Goal: Entertainment & Leisure: Consume media (video, audio)

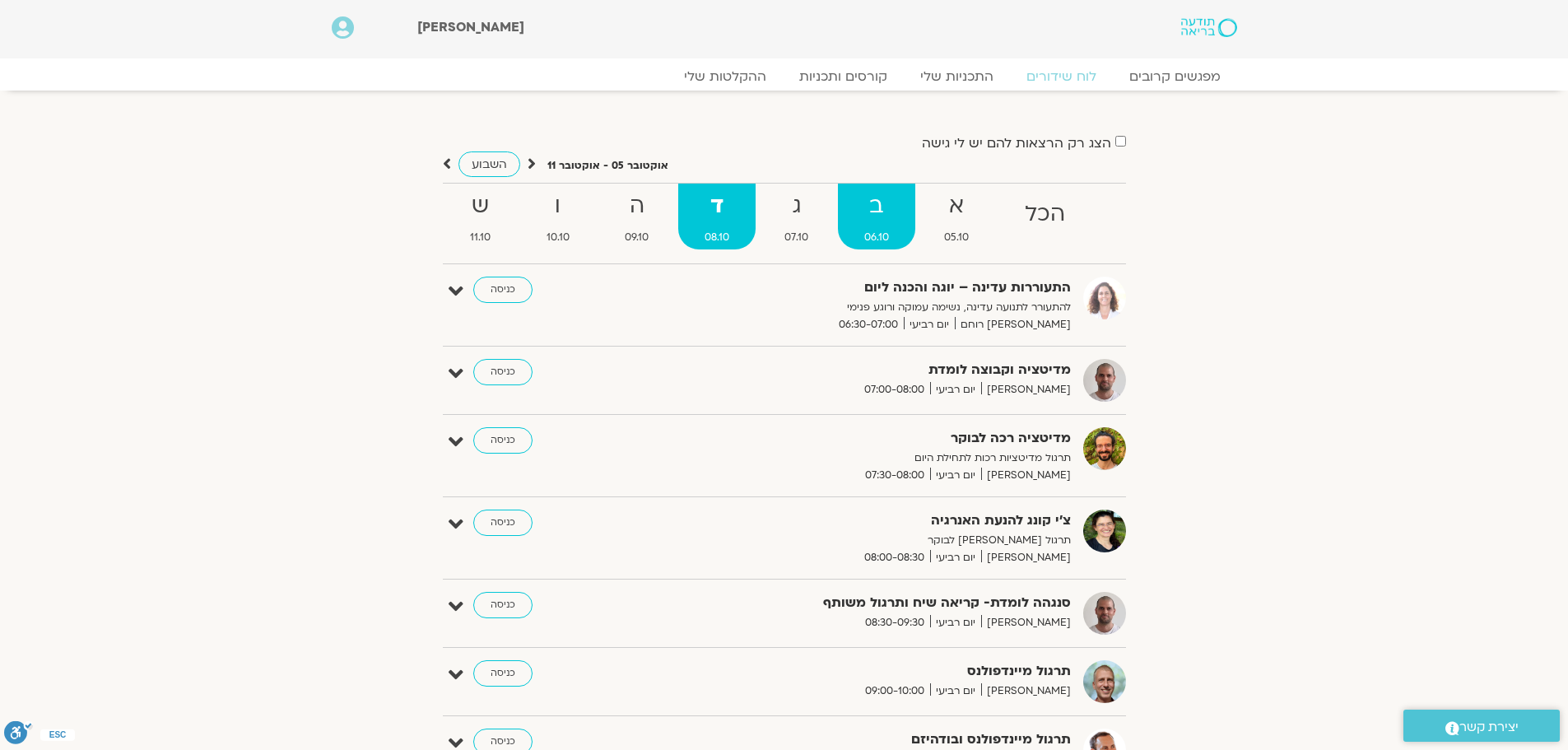
click at [862, 219] on strong "ב" at bounding box center [877, 206] width 78 height 37
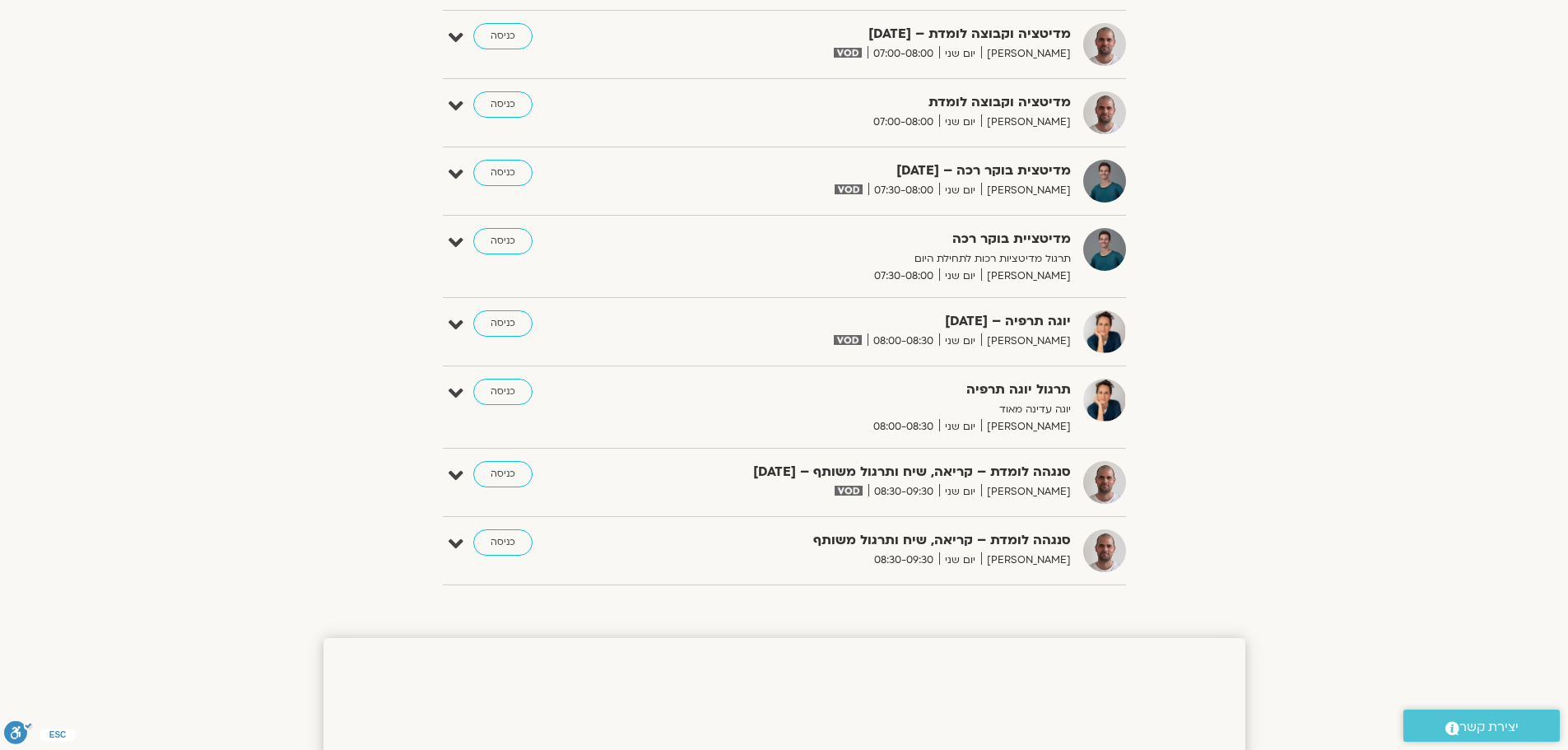
scroll to position [411, 0]
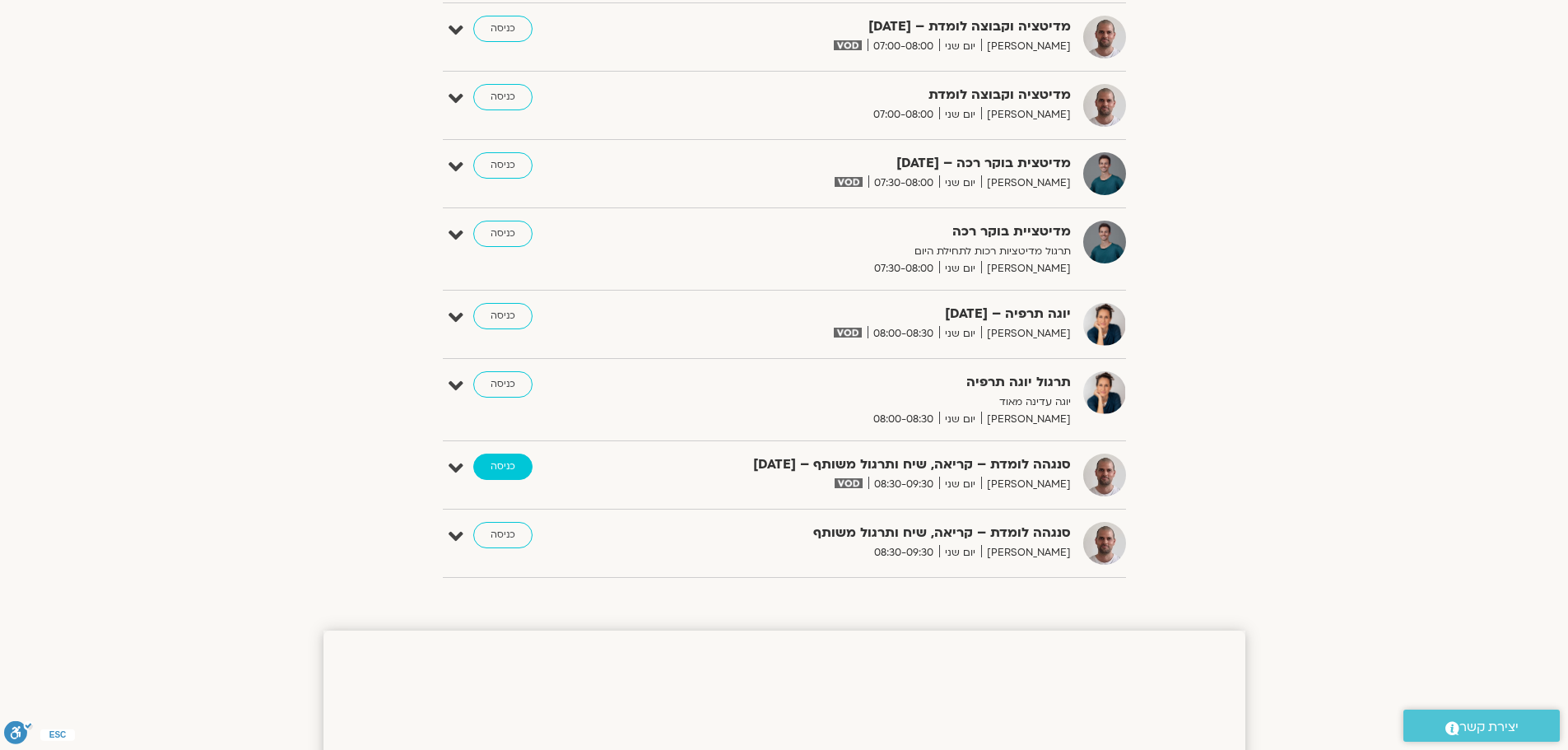
click at [508, 463] on link "כניסה" at bounding box center [503, 467] width 59 height 26
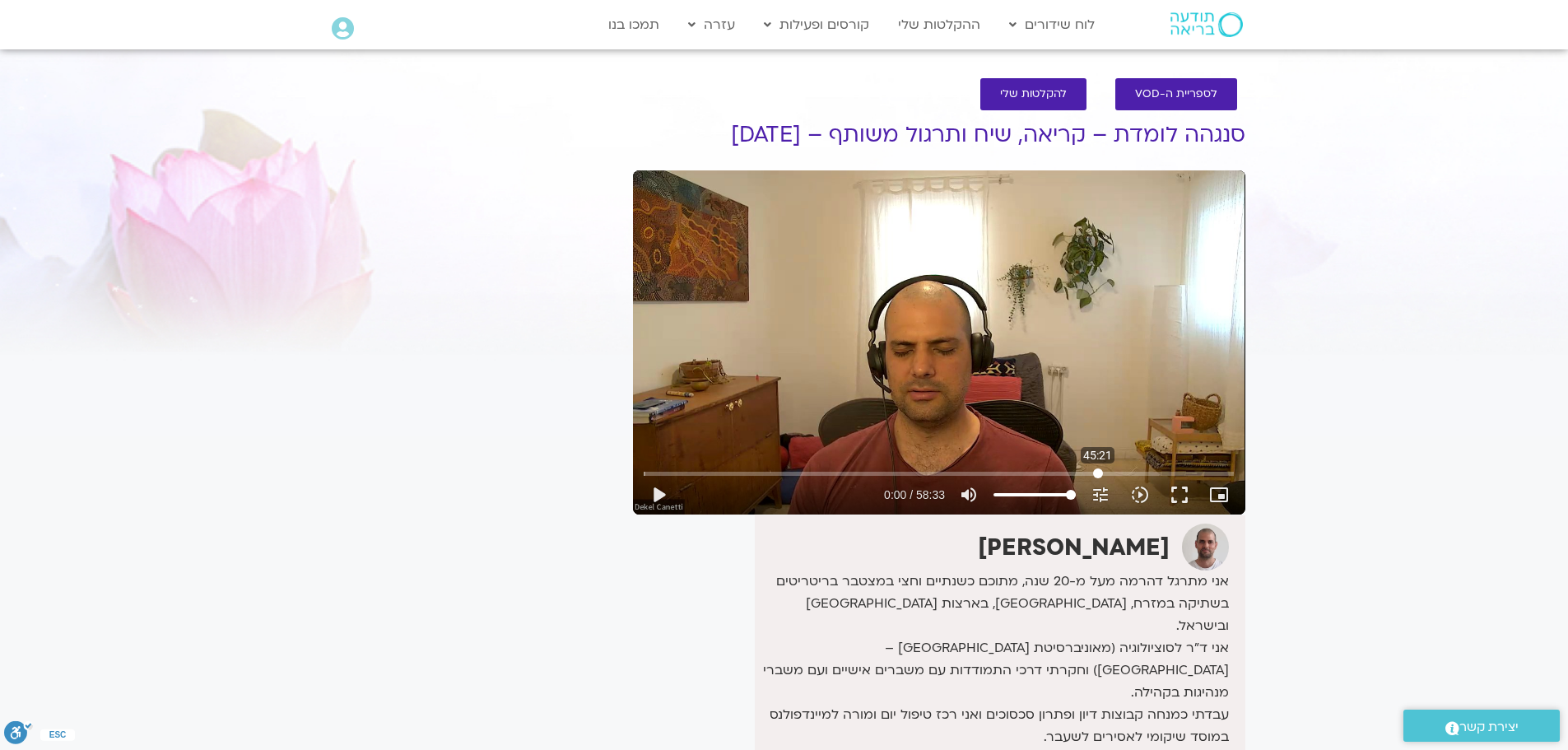
click at [1098, 471] on input "Seek" at bounding box center [938, 473] width 590 height 10
click at [1074, 472] on input "Seek" at bounding box center [938, 473] width 590 height 10
click at [1061, 473] on input "Seek" at bounding box center [938, 473] width 590 height 10
click at [1036, 473] on input "Seek" at bounding box center [938, 473] width 590 height 10
click at [660, 504] on button "play_arrow" at bounding box center [659, 494] width 40 height 40
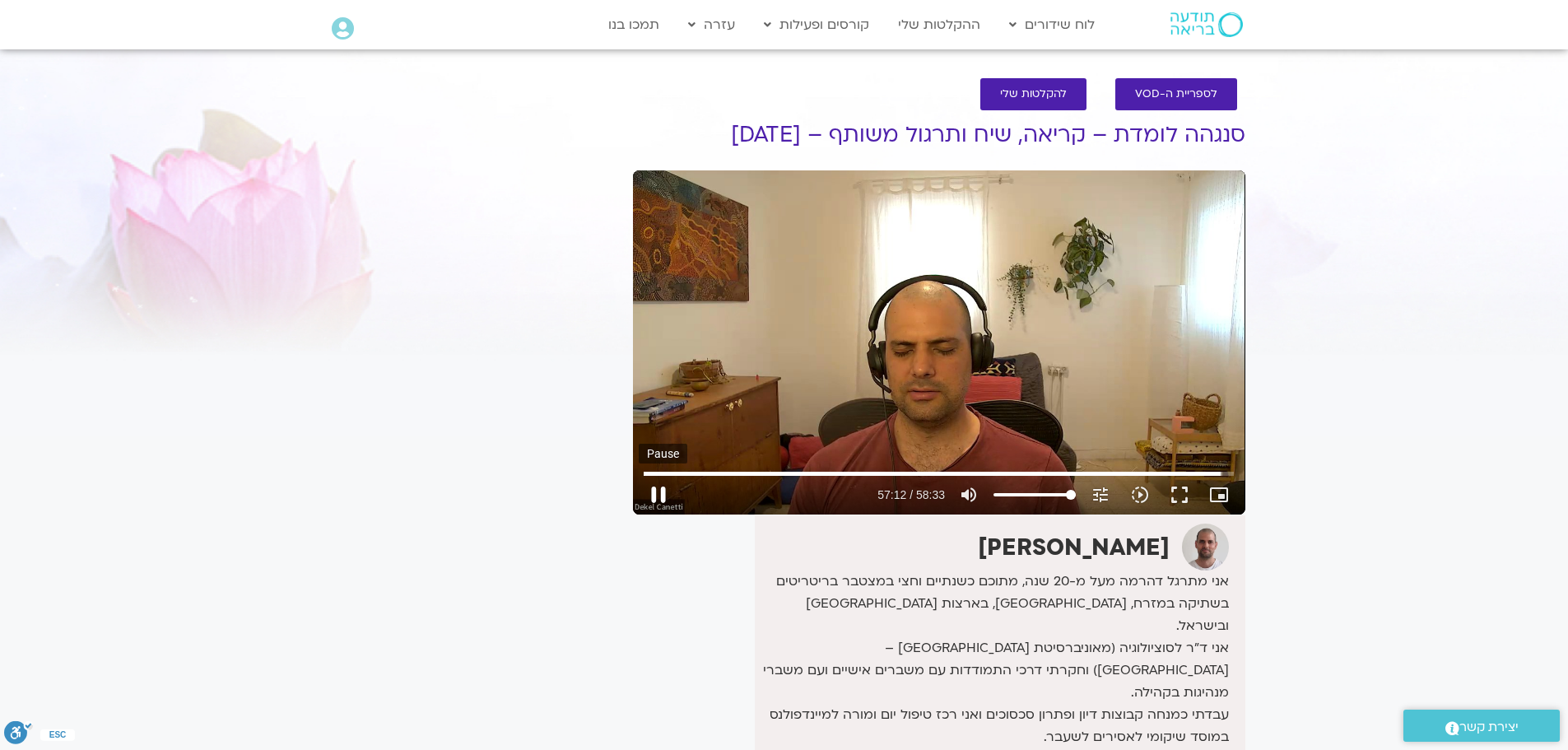
click at [659, 487] on button "pause" at bounding box center [659, 494] width 40 height 40
type input "3432.654036"
